Goal: Task Accomplishment & Management: Use online tool/utility

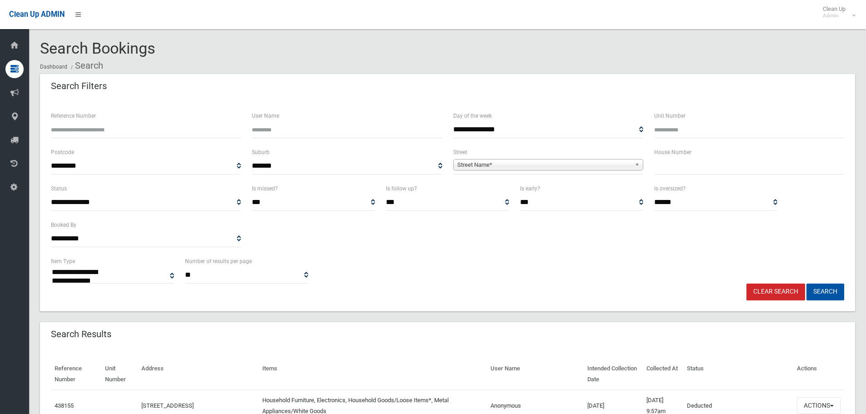
select select
click at [162, 122] on input "Reference Number" at bounding box center [146, 129] width 190 height 17
click at [189, 129] on input "Reference Number" at bounding box center [146, 129] width 190 height 17
click at [662, 161] on input "text" at bounding box center [749, 166] width 190 height 17
type input "****"
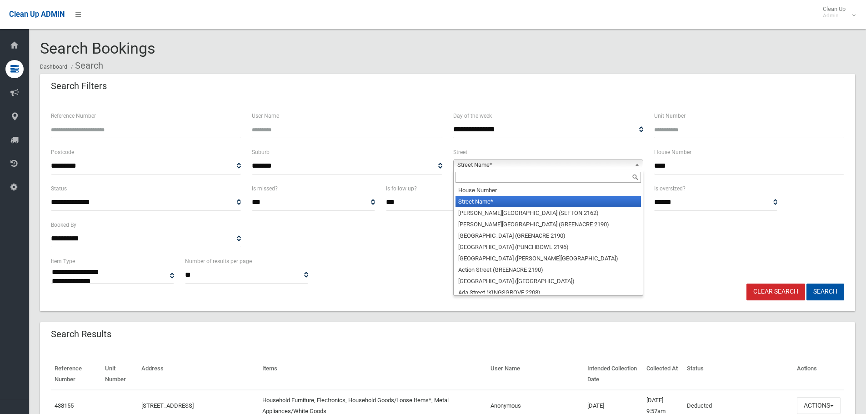
click at [635, 166] on b at bounding box center [638, 164] width 8 height 10
click at [606, 172] on input "text" at bounding box center [547, 177] width 185 height 11
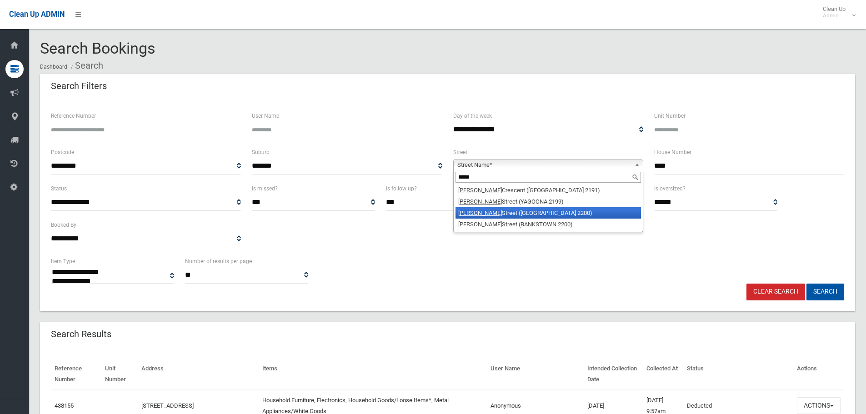
type input "*****"
click at [532, 216] on li "[PERSON_NAME] ([GEOGRAPHIC_DATA] 2200)" at bounding box center [547, 212] width 185 height 11
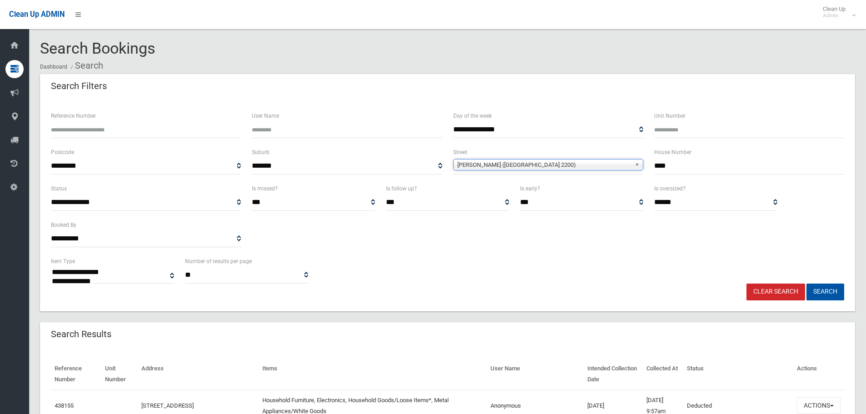
click at [698, 164] on input "****" at bounding box center [749, 166] width 190 height 17
click at [806, 284] on button "Search" at bounding box center [825, 292] width 38 height 17
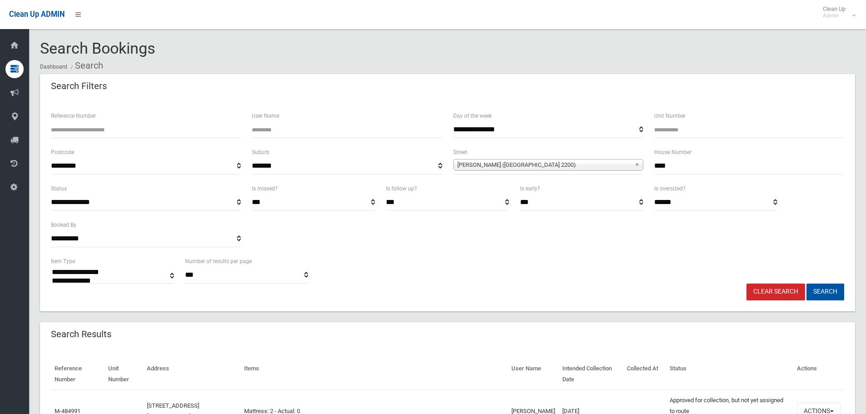
select select
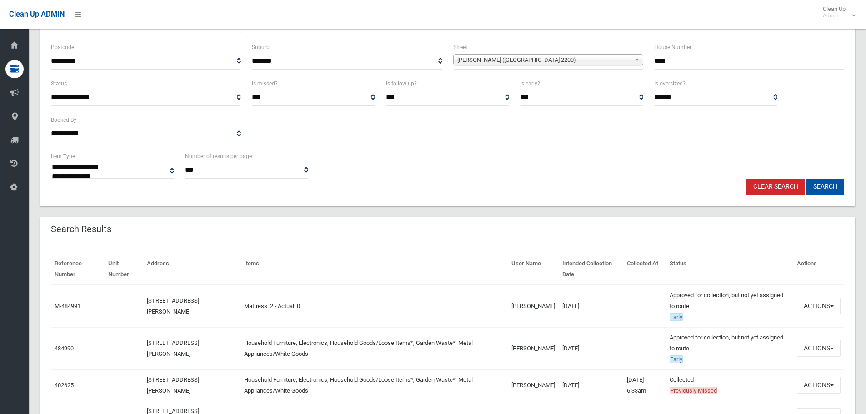
scroll to position [136, 0]
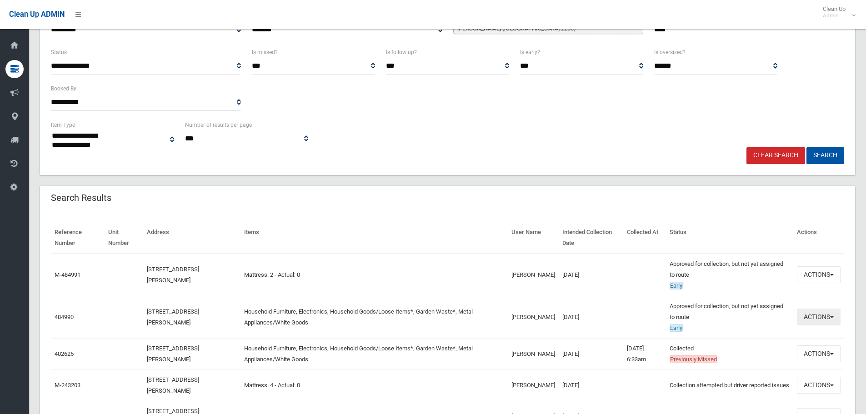
click at [832, 315] on button "Actions" at bounding box center [819, 317] width 44 height 17
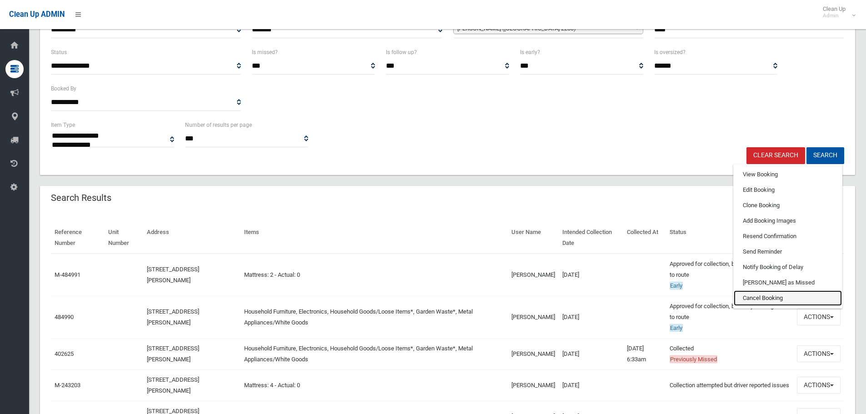
drag, startPoint x: 778, startPoint y: 296, endPoint x: 478, endPoint y: 35, distance: 397.1
click at [778, 296] on link "Cancel Booking" at bounding box center [787, 297] width 108 height 15
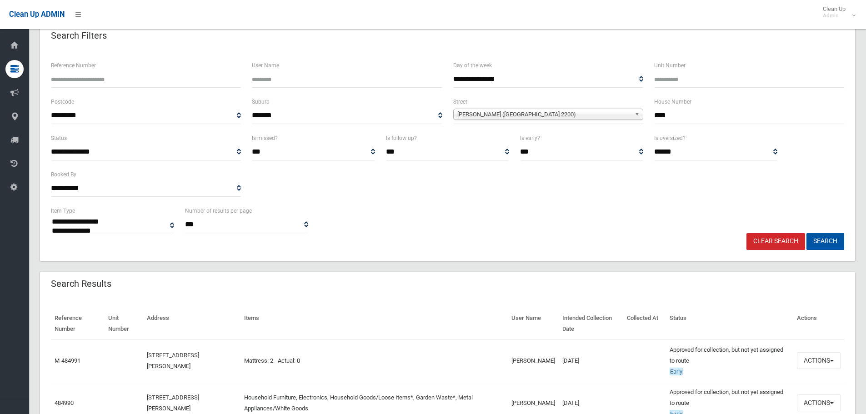
scroll to position [182, 0]
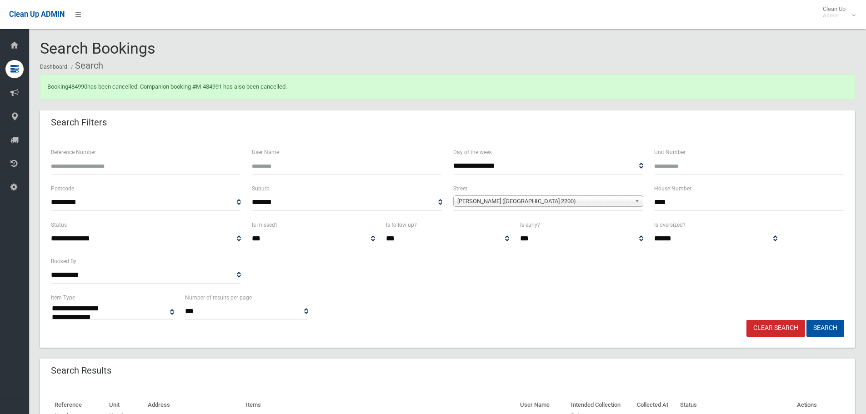
select select
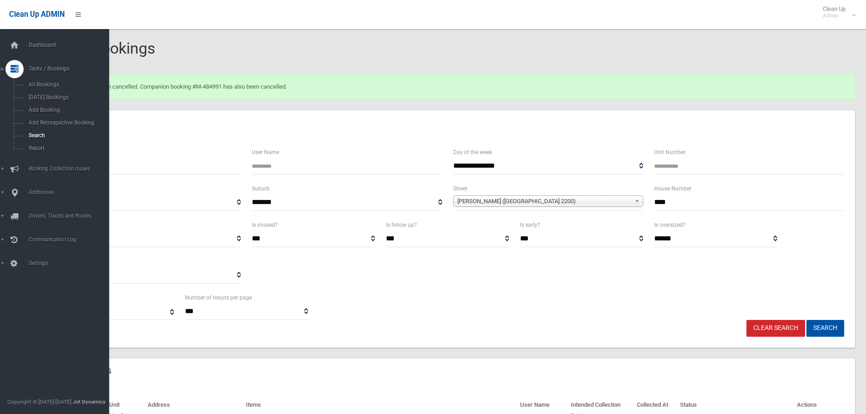
click at [13, 69] on icon at bounding box center [14, 69] width 8 height 18
